Goal: Task Accomplishment & Management: Use online tool/utility

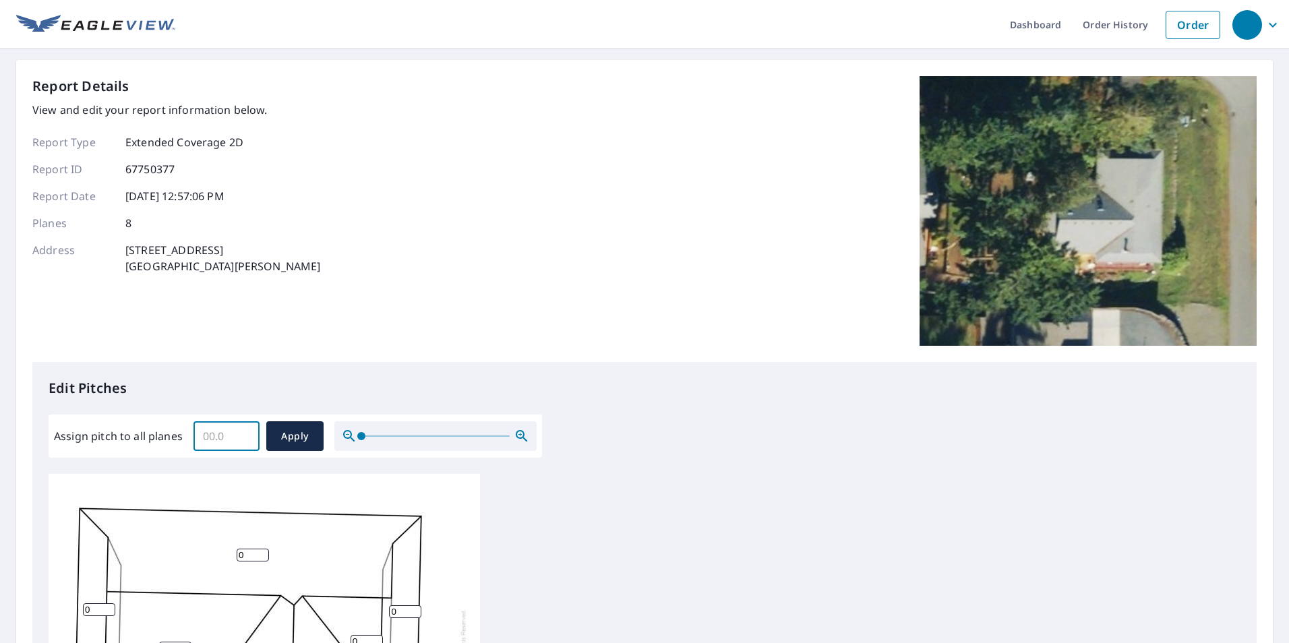
click at [225, 436] on input "Assign pitch to all planes" at bounding box center [226, 436] width 66 height 38
type input "4.0"
click at [281, 435] on span "Apply" at bounding box center [295, 436] width 36 height 17
type input "4.0"
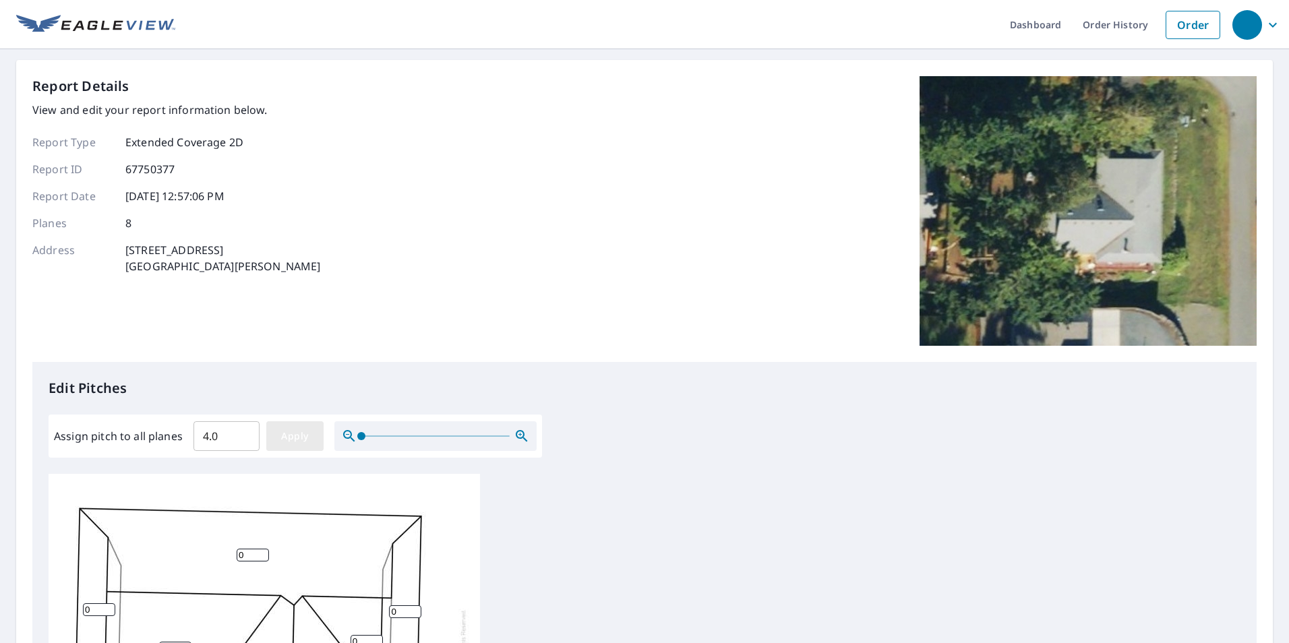
type input "4.0"
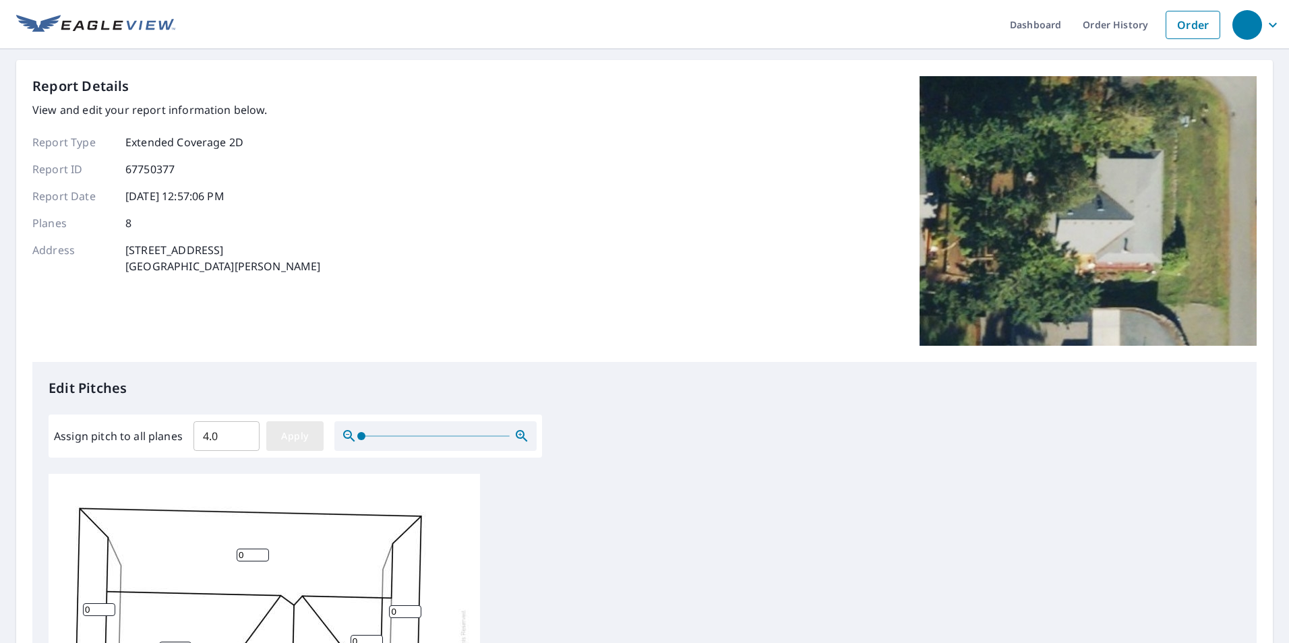
type input "4.0"
click at [1188, 27] on link "Order" at bounding box center [1192, 25] width 55 height 28
click at [235, 425] on input "Assign pitch to all planes" at bounding box center [226, 436] width 66 height 38
type input "4.0"
click at [286, 441] on span "Apply" at bounding box center [295, 436] width 36 height 17
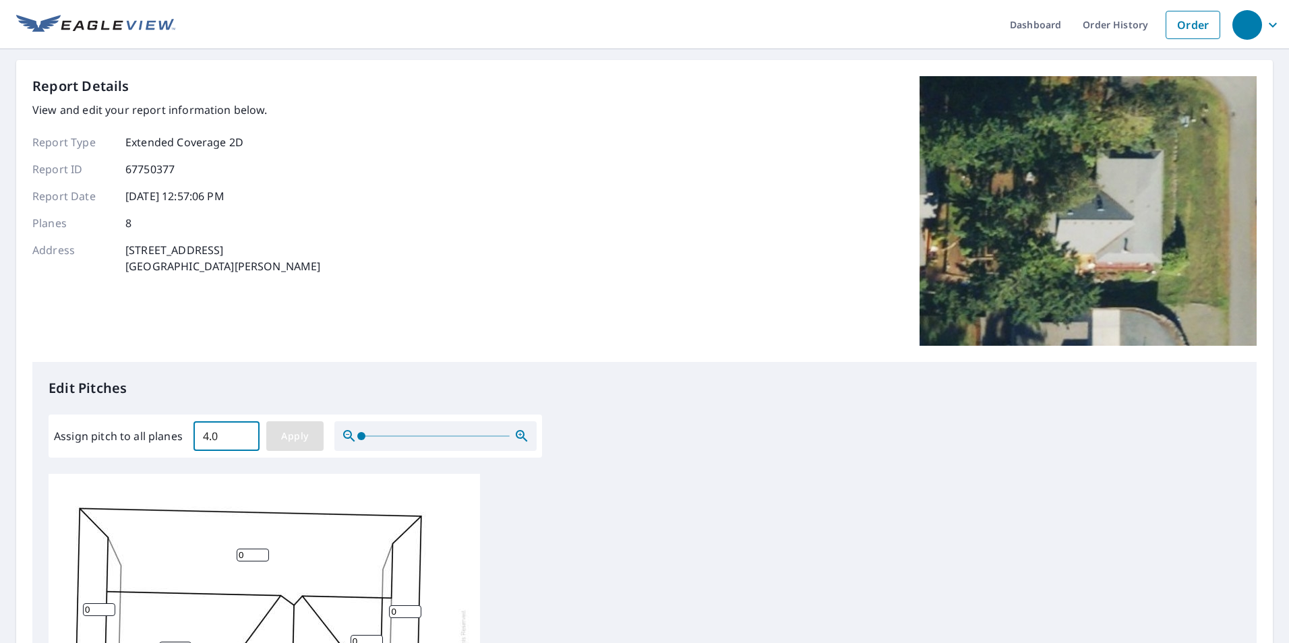
type input "4.0"
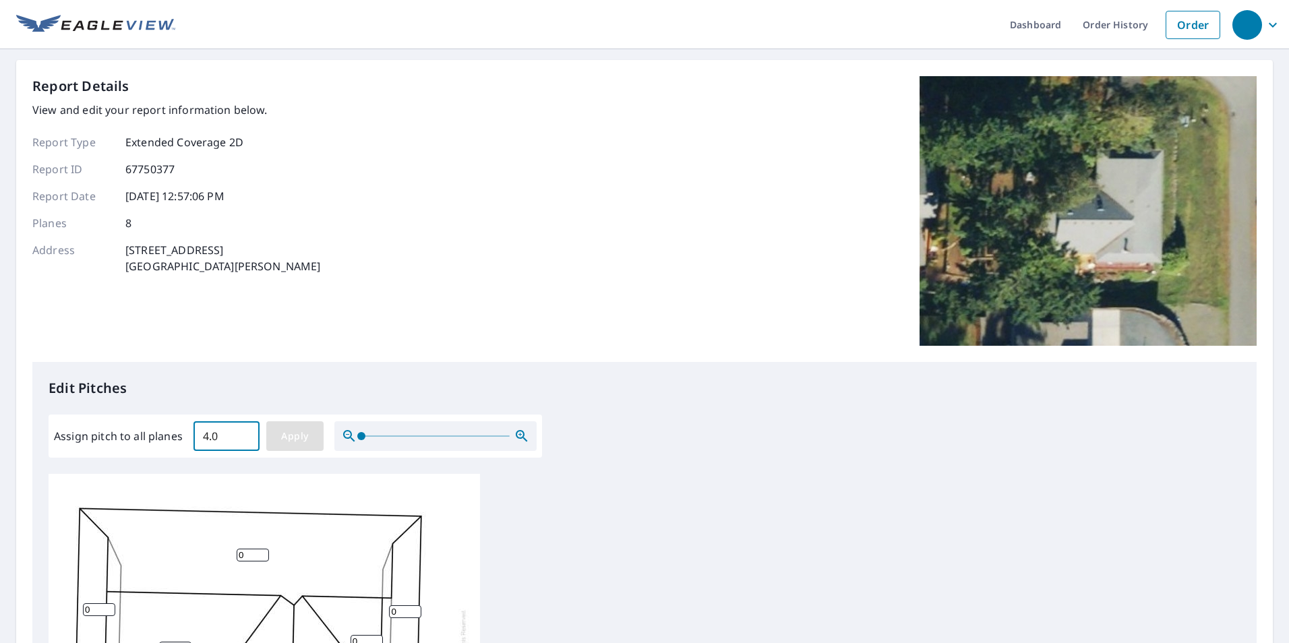
type input "4.0"
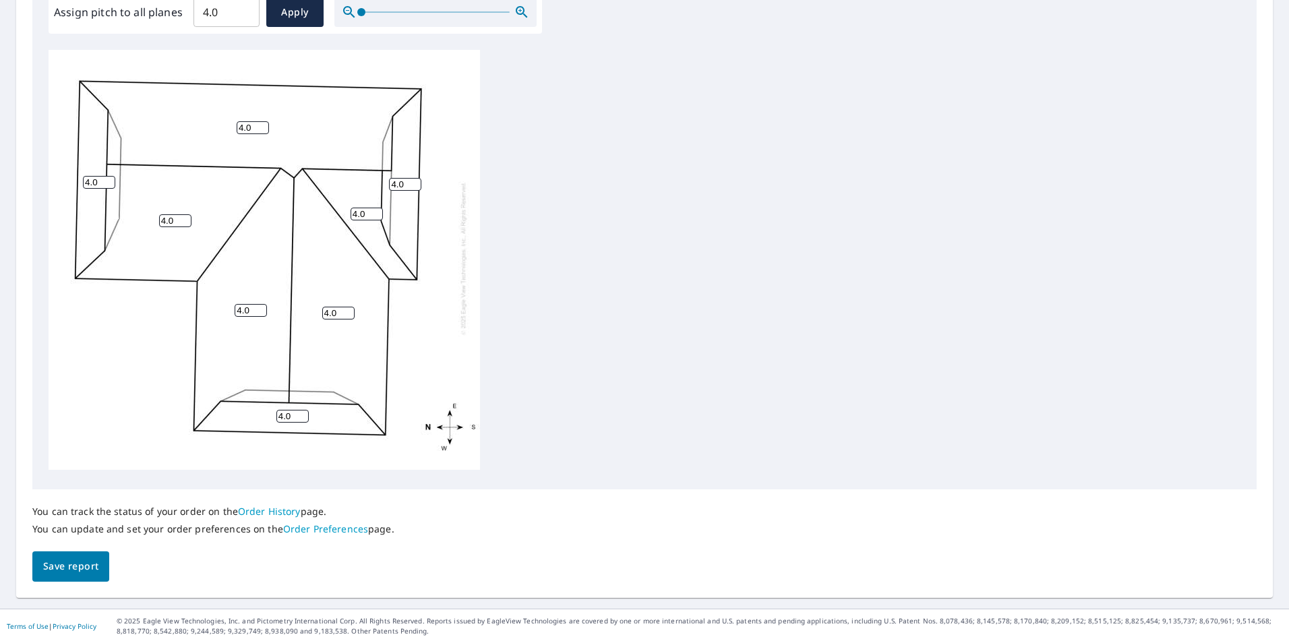
scroll to position [13, 0]
click at [64, 576] on button "Save report" at bounding box center [70, 566] width 77 height 30
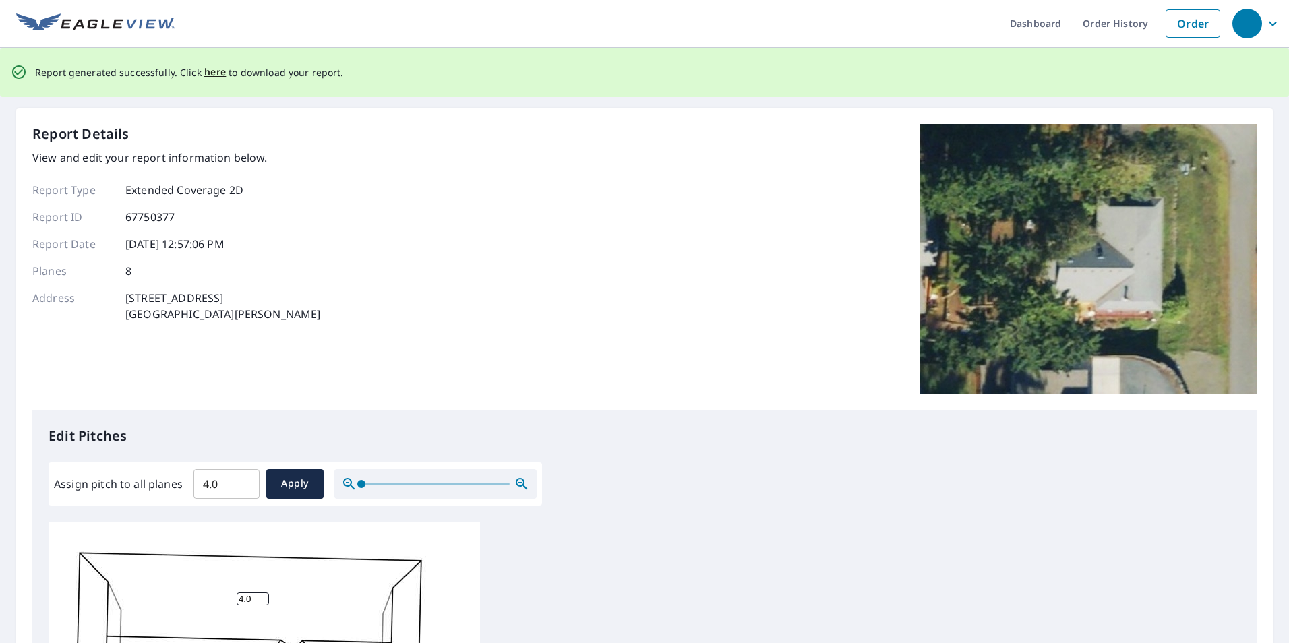
scroll to position [0, 0]
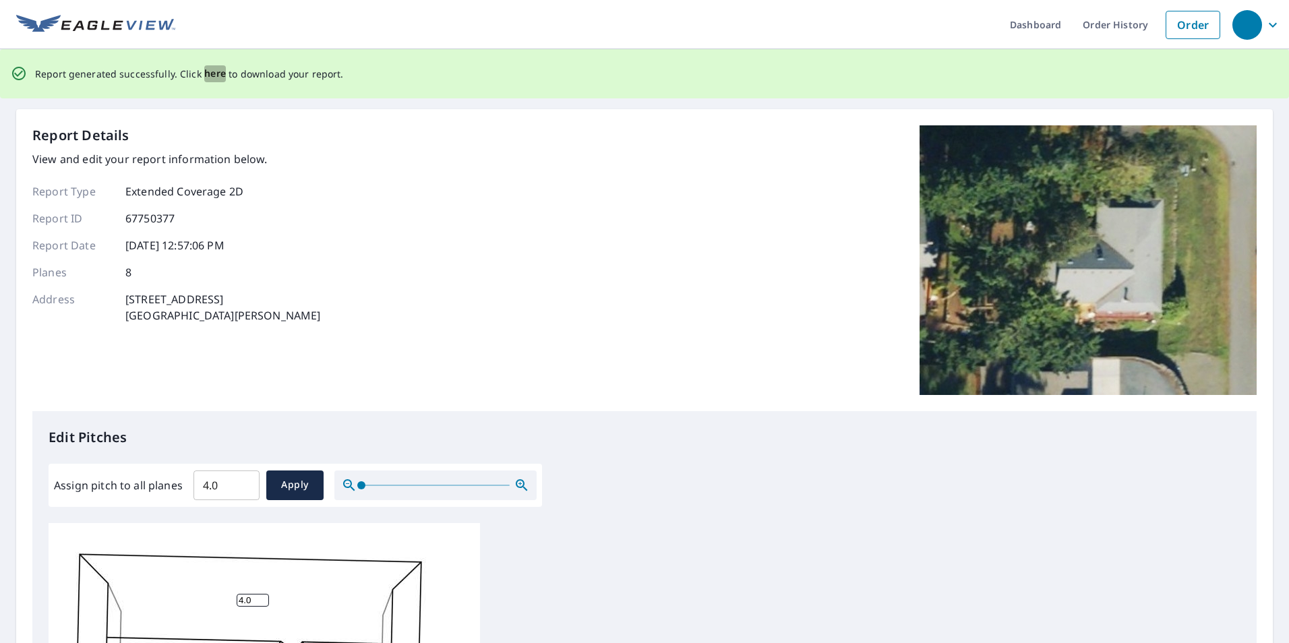
click at [210, 75] on span "here" at bounding box center [215, 73] width 22 height 17
